Goal: Information Seeking & Learning: Understand process/instructions

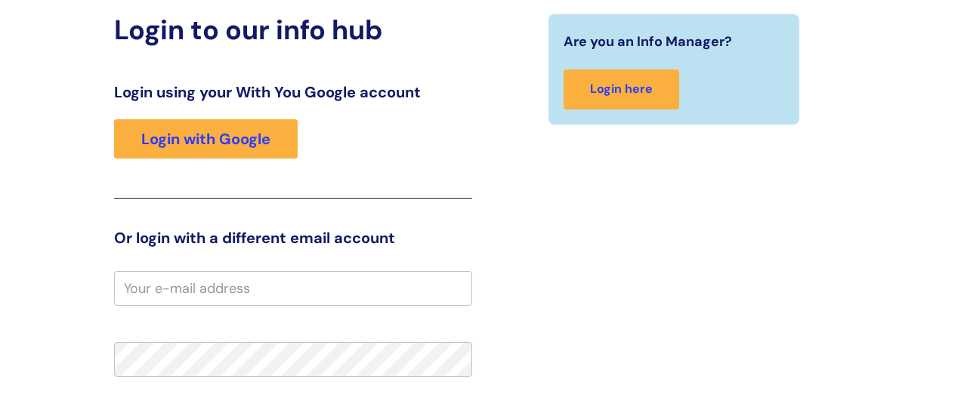
scroll to position [187, 0]
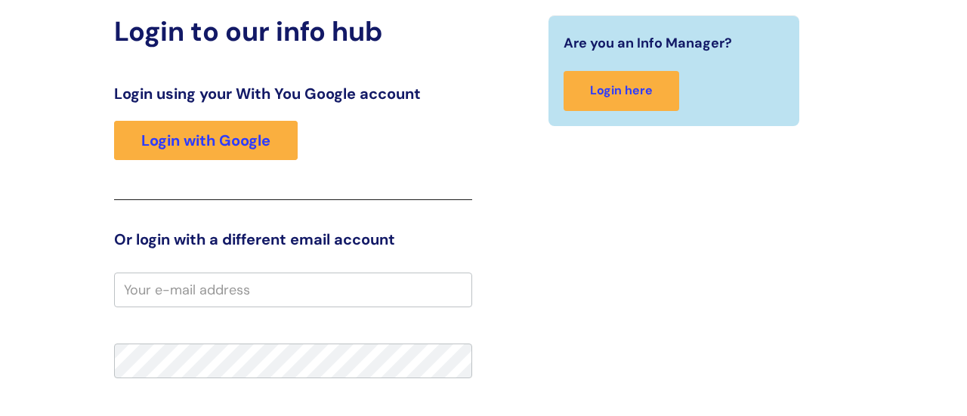
click at [219, 118] on div "Login using your With You Google account Login with Google" at bounding box center [293, 143] width 358 height 116
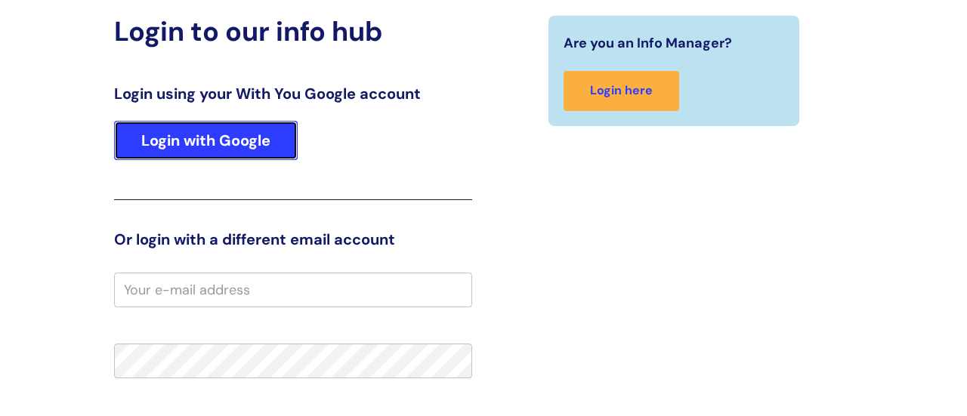
click at [242, 135] on link "Login with Google" at bounding box center [206, 140] width 184 height 39
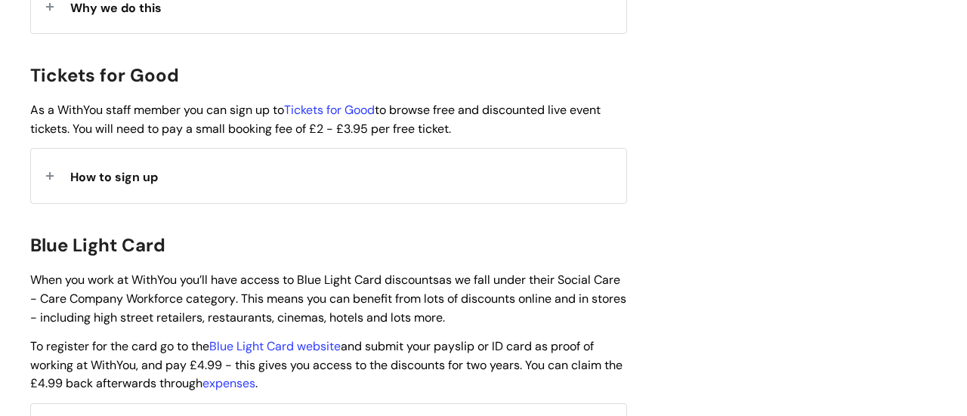
scroll to position [1412, 0]
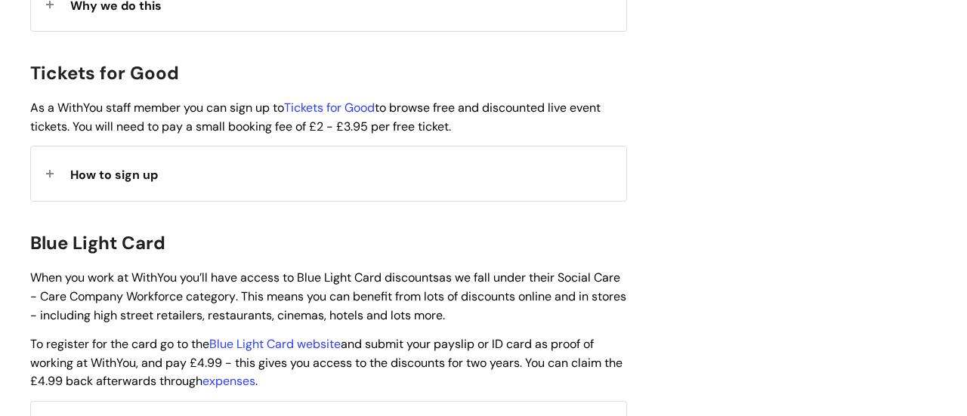
click at [145, 167] on span "How to sign up" at bounding box center [114, 175] width 88 height 16
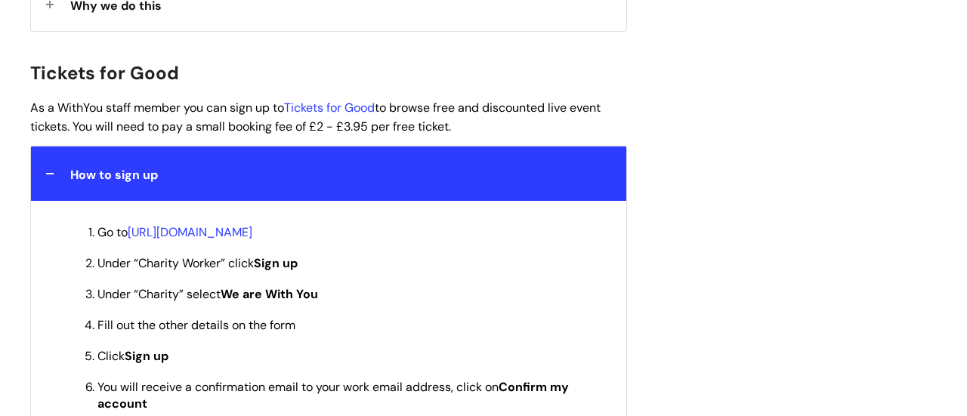
click at [145, 167] on span "How to sign up" at bounding box center [114, 175] width 88 height 16
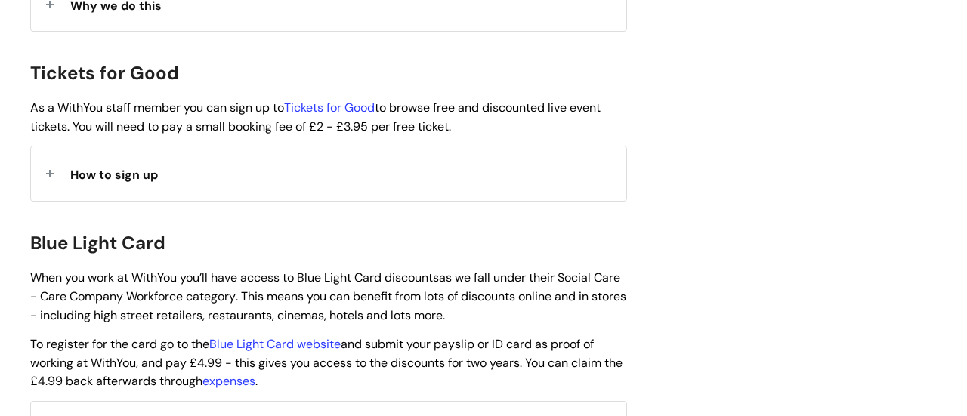
click at [145, 167] on span "How to sign up" at bounding box center [114, 175] width 88 height 16
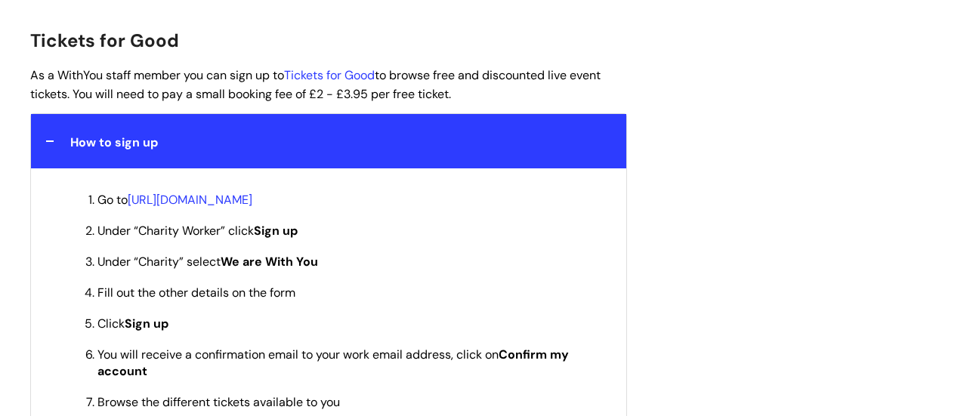
click at [145, 131] on div "How to sign up" at bounding box center [328, 141] width 595 height 54
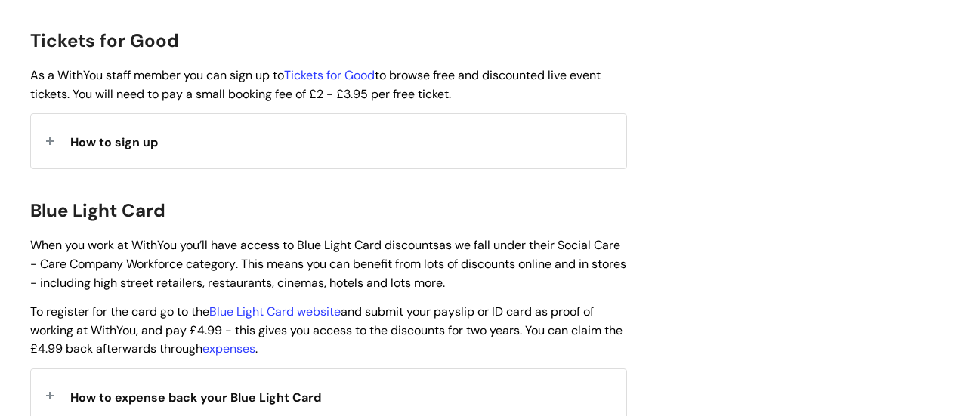
scroll to position [1444, 0]
click at [267, 128] on div "How to sign up" at bounding box center [328, 141] width 595 height 54
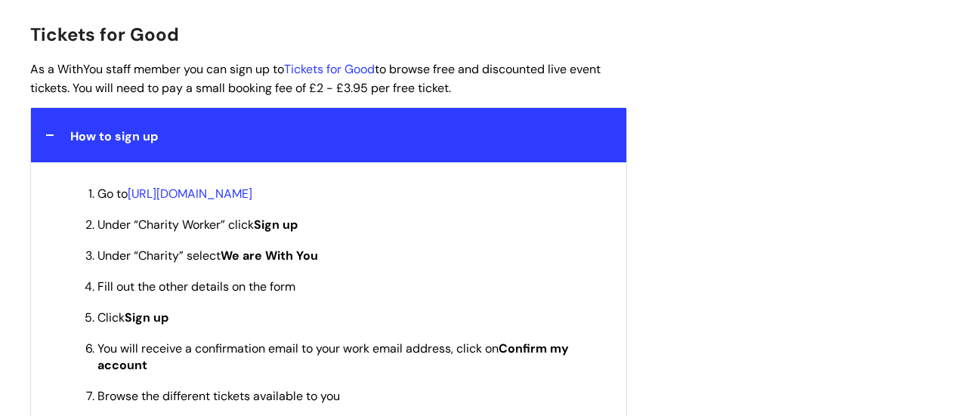
scroll to position [1452, 0]
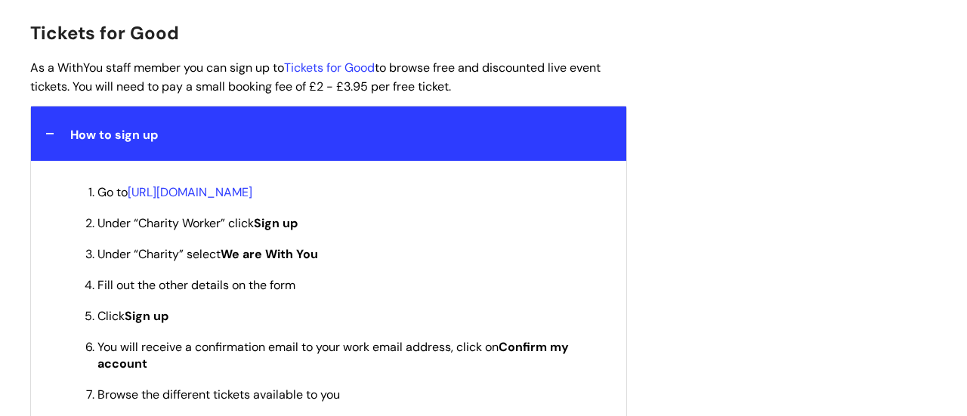
click at [334, 182] on ol "Go to [URL][DOMAIN_NAME] Under “Charity Worker” click Sign up Under “Charity” s…" at bounding box center [336, 293] width 550 height 222
click at [252, 184] on link "[URL][DOMAIN_NAME]" at bounding box center [190, 192] width 125 height 16
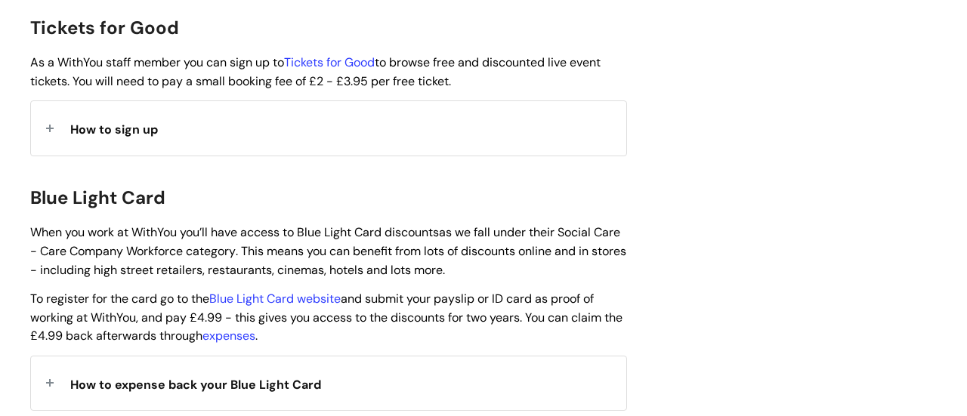
scroll to position [1459, 0]
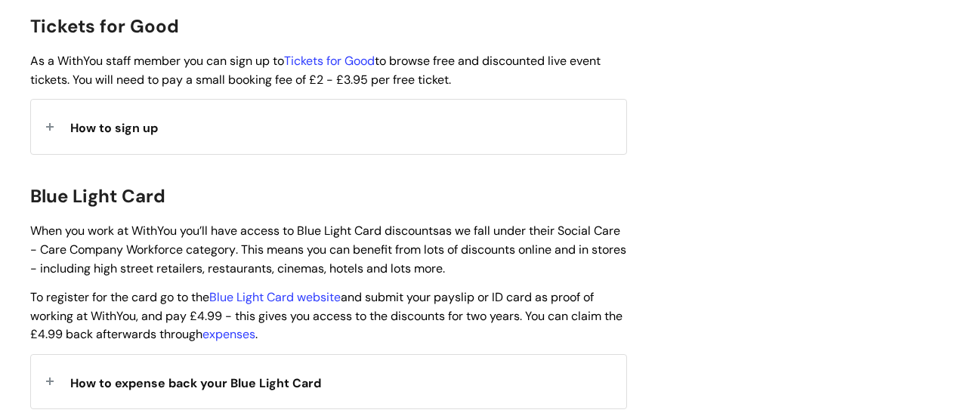
click at [354, 100] on div "How to sign up" at bounding box center [328, 127] width 595 height 54
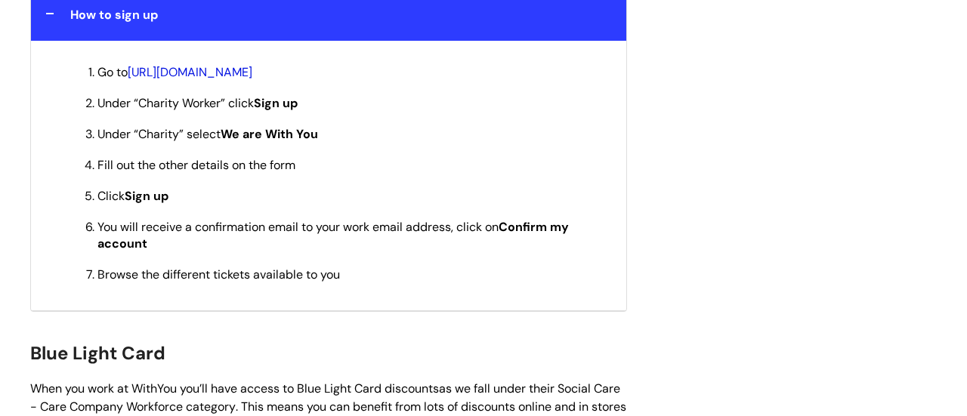
scroll to position [1570, 0]
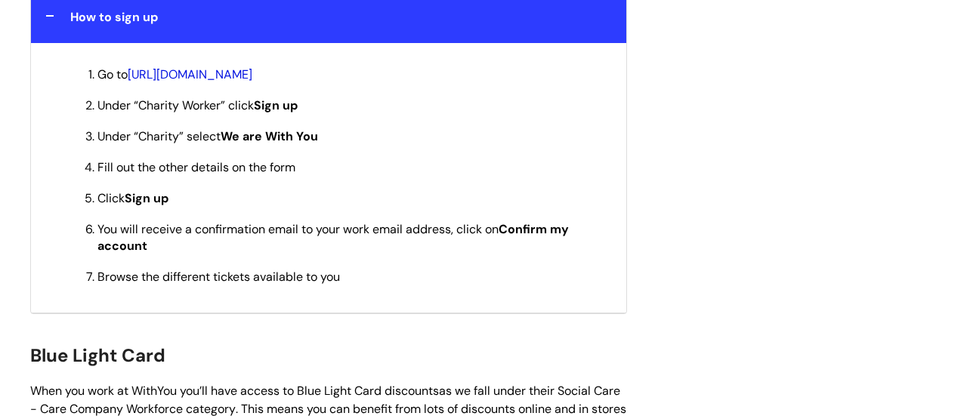
click at [252, 66] on link "[URL][DOMAIN_NAME]" at bounding box center [190, 74] width 125 height 16
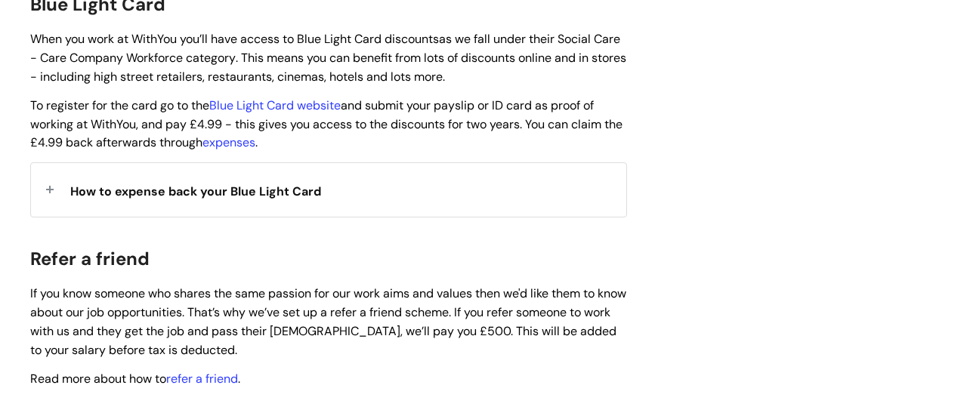
scroll to position [1509, 0]
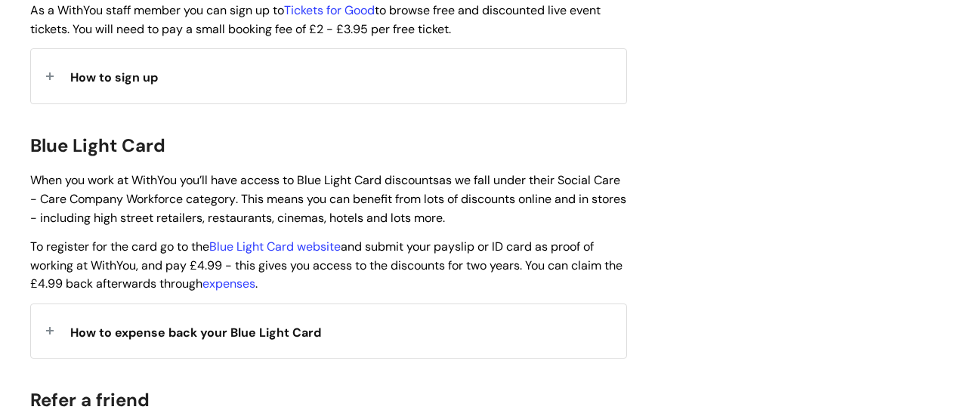
click at [184, 325] on span "How to expense back your Blue Light Card" at bounding box center [195, 333] width 251 height 16
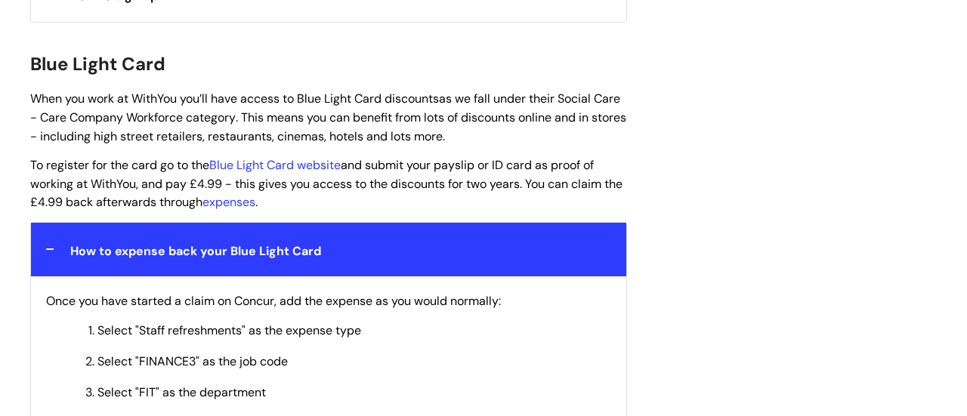
scroll to position [1590, 0]
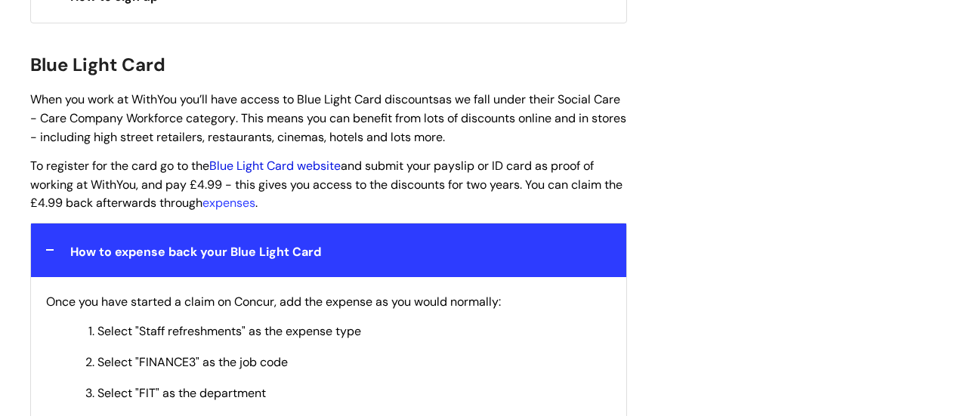
click at [268, 158] on link "Blue Light Card website" at bounding box center [274, 166] width 131 height 16
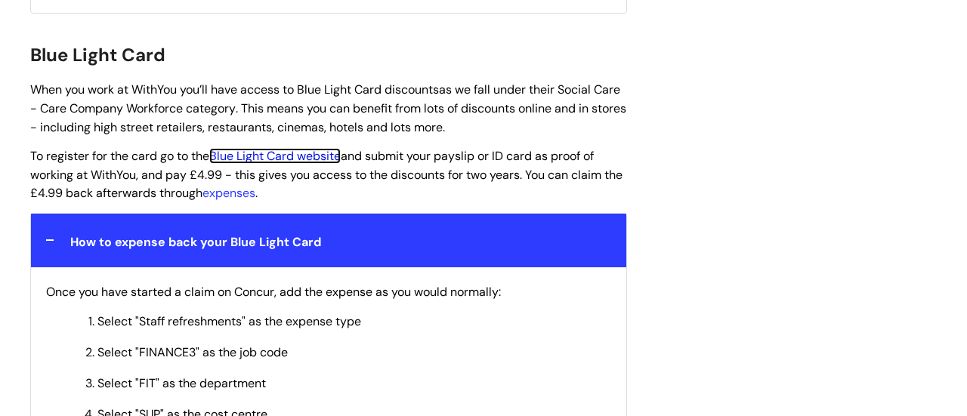
scroll to position [1607, 0]
